Goal: Transaction & Acquisition: Register for event/course

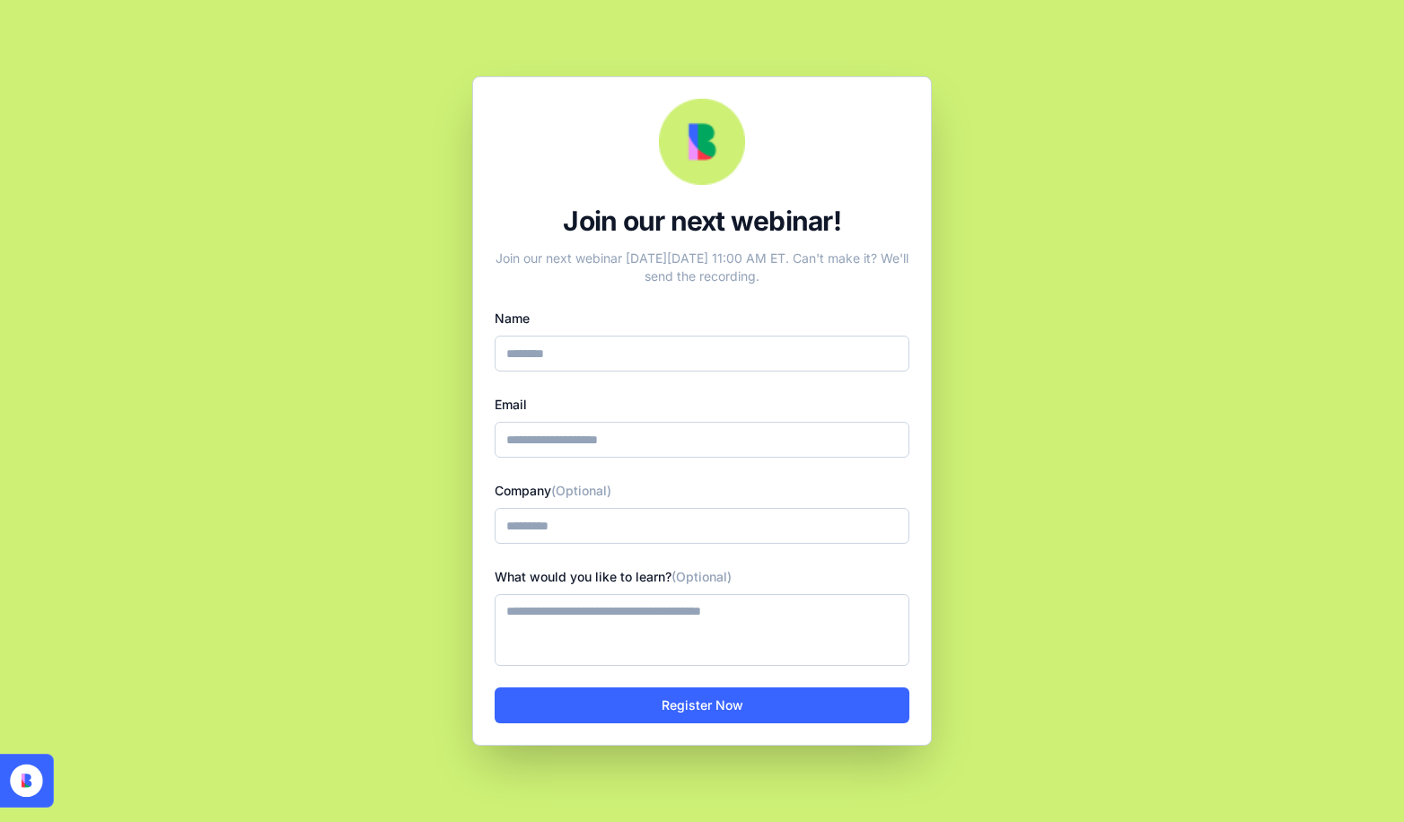
click at [594, 351] on input "Name" at bounding box center [702, 354] width 415 height 36
type input "**********"
click at [669, 707] on button "Register Now" at bounding box center [702, 706] width 415 height 36
